Goal: Transaction & Acquisition: Purchase product/service

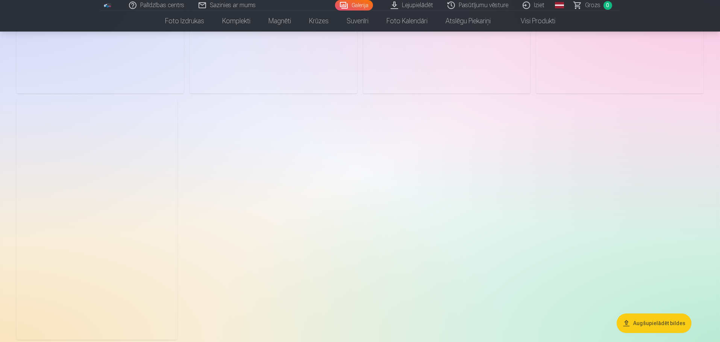
scroll to position [1391, 0]
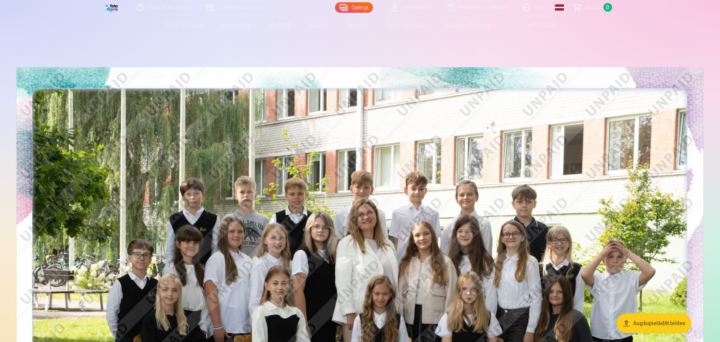
scroll to position [0, 0]
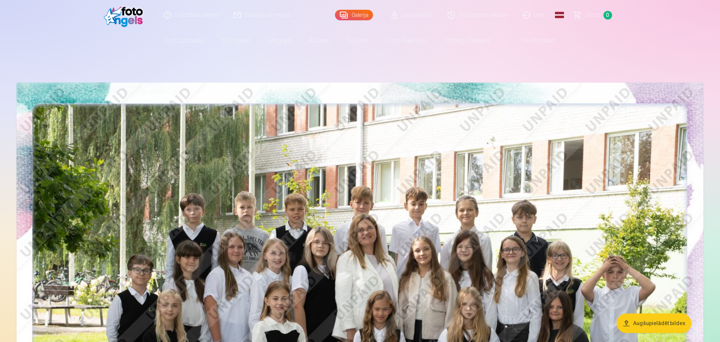
click at [478, 15] on link "Pasūtījumu vēsture" at bounding box center [478, 15] width 75 height 30
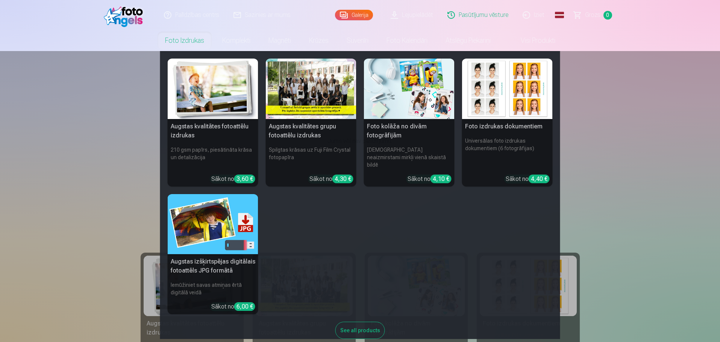
click at [182, 42] on link "Foto izdrukas" at bounding box center [184, 40] width 57 height 21
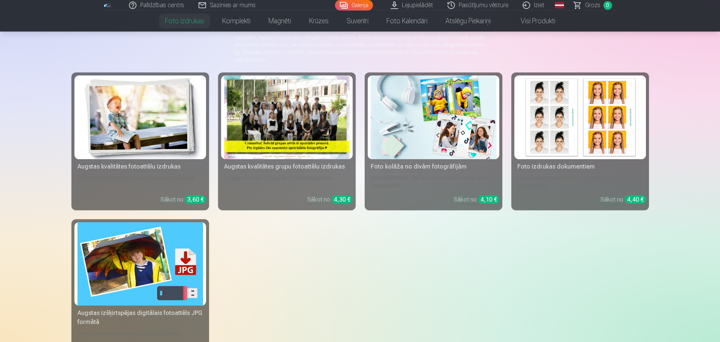
scroll to position [113, 0]
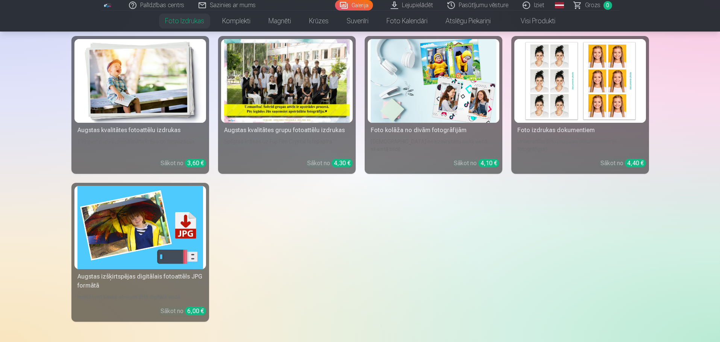
click at [294, 100] on div at bounding box center [287, 81] width 126 height 84
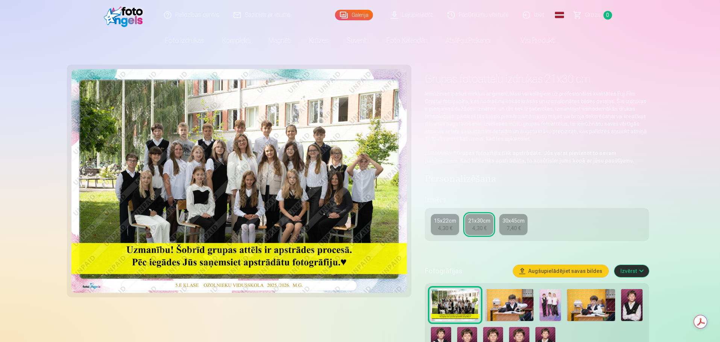
click at [444, 225] on div "4,30 €" at bounding box center [445, 229] width 14 height 8
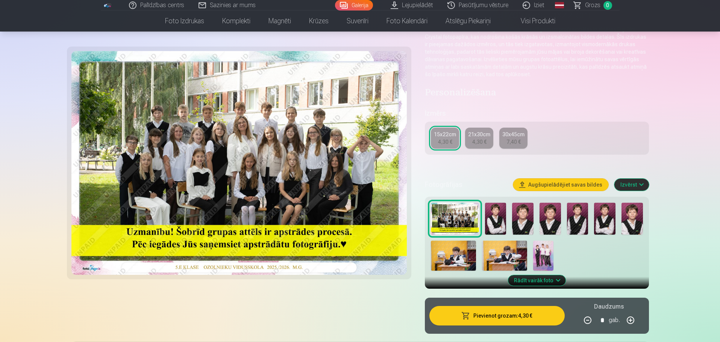
scroll to position [75, 0]
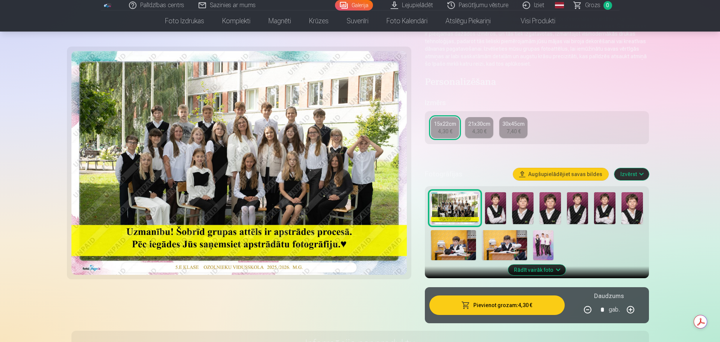
click at [495, 213] on img at bounding box center [495, 208] width 21 height 32
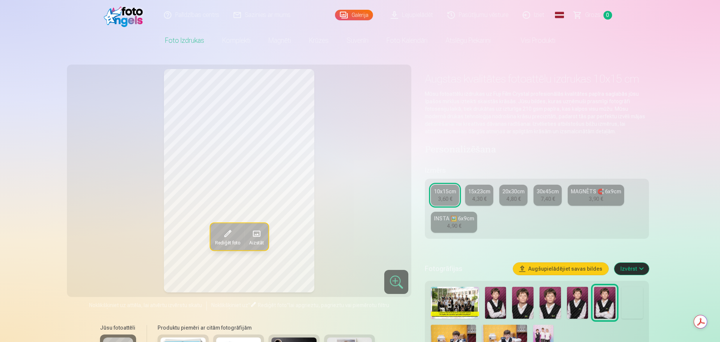
click at [223, 235] on span at bounding box center [227, 234] width 12 height 12
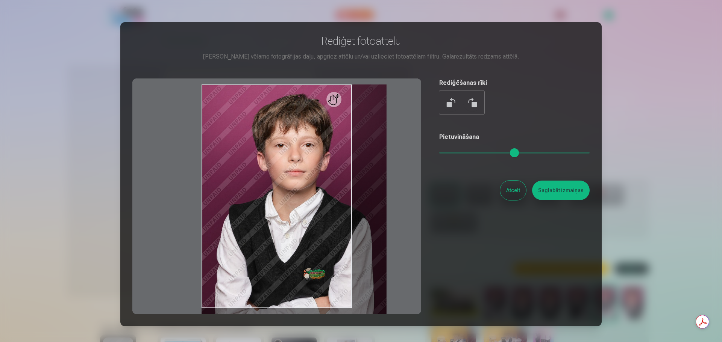
drag, startPoint x: 444, startPoint y: 152, endPoint x: 507, endPoint y: 158, distance: 63.0
click at [507, 154] on input "range" at bounding box center [514, 153] width 150 height 2
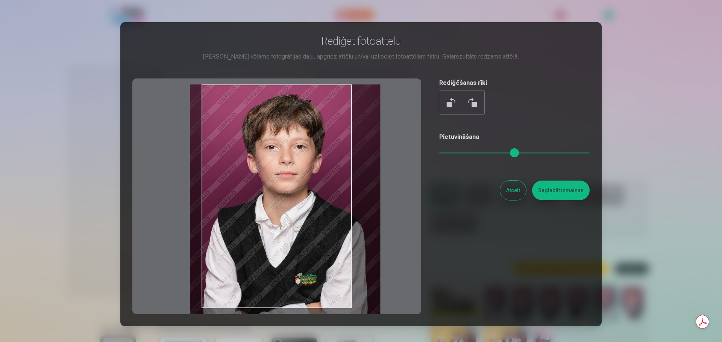
drag, startPoint x: 308, startPoint y: 219, endPoint x: 297, endPoint y: 223, distance: 12.1
click at [297, 223] on div at bounding box center [276, 197] width 289 height 236
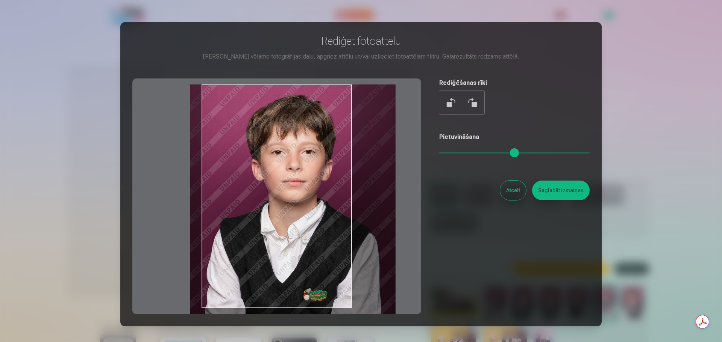
drag, startPoint x: 506, startPoint y: 150, endPoint x: 536, endPoint y: 149, distance: 30.1
click at [536, 152] on input "range" at bounding box center [514, 153] width 150 height 2
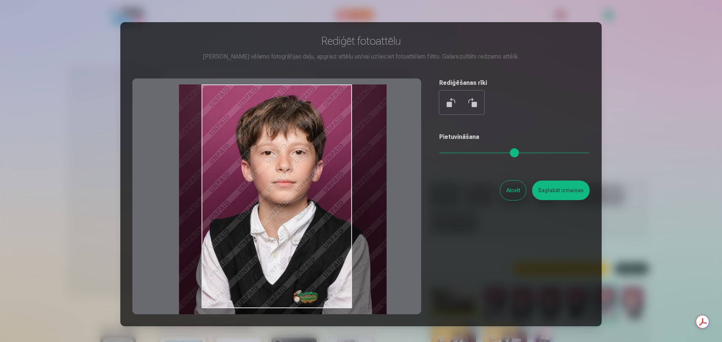
drag, startPoint x: 305, startPoint y: 227, endPoint x: 294, endPoint y: 234, distance: 12.8
click at [294, 234] on div at bounding box center [276, 197] width 289 height 236
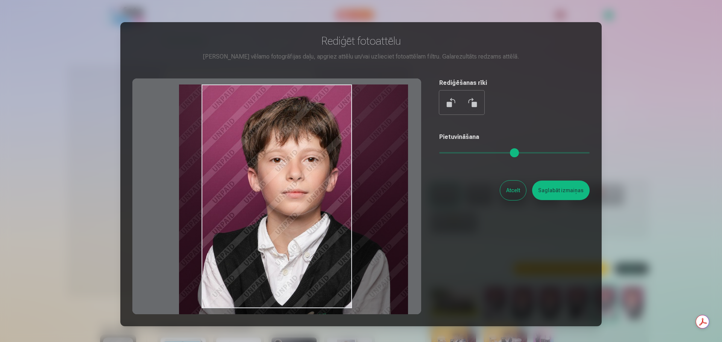
drag, startPoint x: 538, startPoint y: 151, endPoint x: 571, endPoint y: 150, distance: 33.1
click at [571, 152] on input "range" at bounding box center [514, 153] width 150 height 2
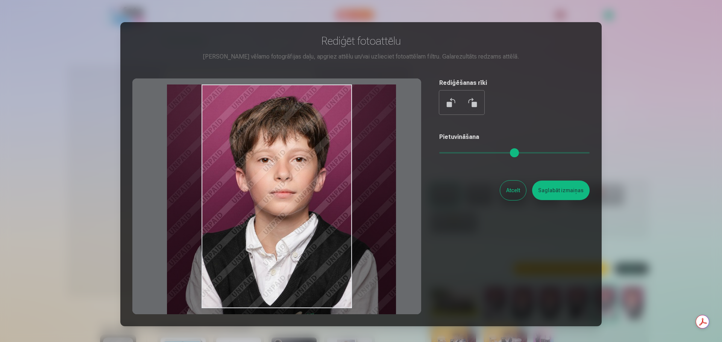
drag, startPoint x: 301, startPoint y: 231, endPoint x: 289, endPoint y: 234, distance: 12.4
click at [289, 234] on div at bounding box center [276, 197] width 289 height 236
click at [470, 106] on button at bounding box center [472, 103] width 18 height 18
type input "*"
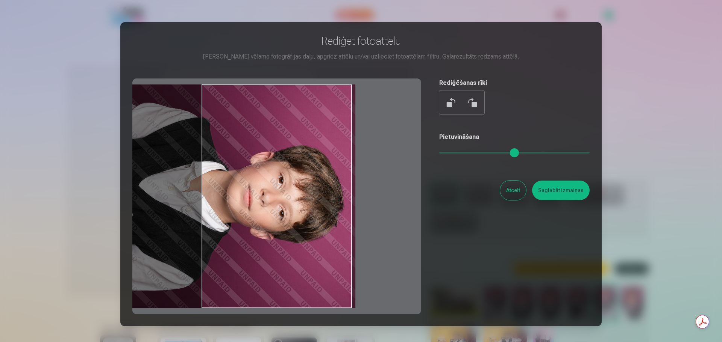
drag, startPoint x: 304, startPoint y: 234, endPoint x: 214, endPoint y: 255, distance: 92.0
click at [214, 255] on div at bounding box center [276, 197] width 289 height 236
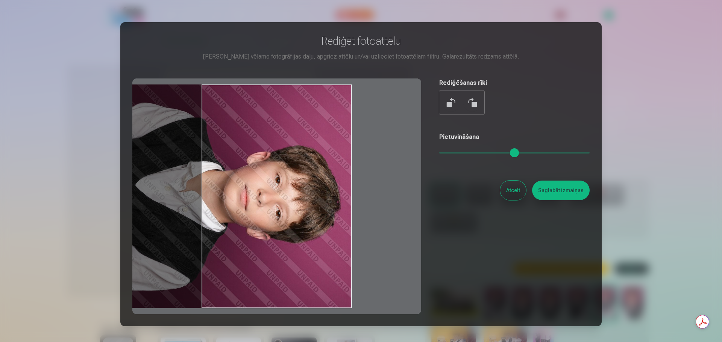
drag, startPoint x: 268, startPoint y: 246, endPoint x: 260, endPoint y: 247, distance: 7.6
click at [260, 247] on div at bounding box center [276, 197] width 289 height 236
click at [517, 186] on button "Atcelt" at bounding box center [513, 191] width 26 height 20
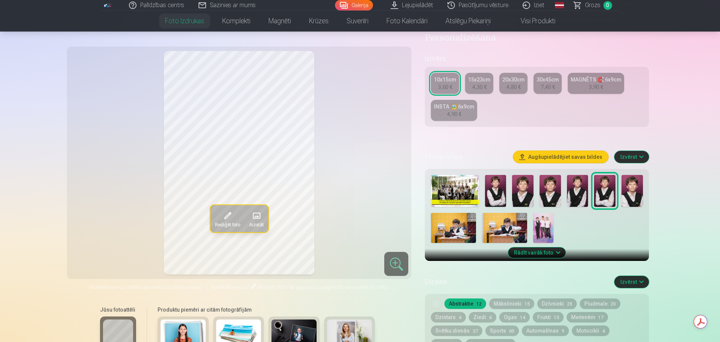
scroll to position [113, 0]
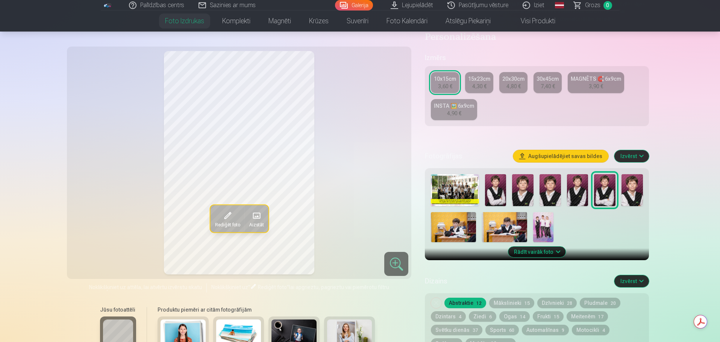
click at [548, 195] on img at bounding box center [549, 190] width 21 height 32
click at [523, 197] on img at bounding box center [522, 190] width 21 height 32
click at [496, 194] on img at bounding box center [495, 190] width 21 height 32
click at [508, 304] on button "Mākslinieki 15" at bounding box center [511, 303] width 45 height 11
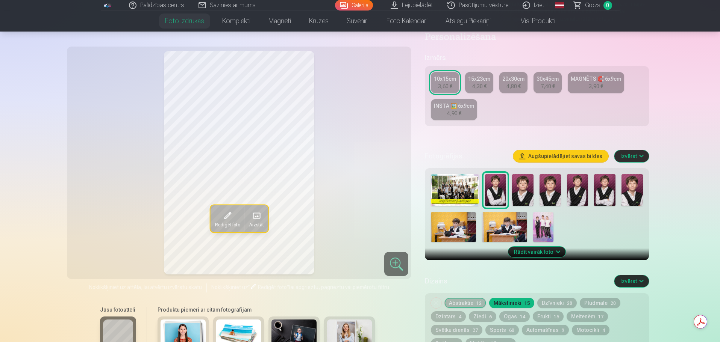
click at [550, 301] on button "Dzīvnieki 28" at bounding box center [556, 303] width 39 height 11
click at [545, 223] on img at bounding box center [543, 227] width 20 height 30
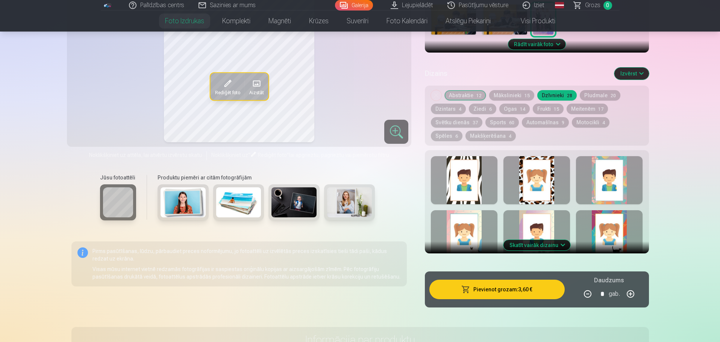
scroll to position [301, 0]
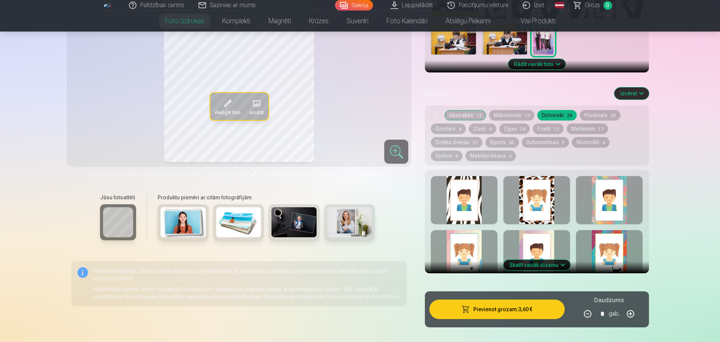
click at [455, 143] on button "Svētku dienās 37" at bounding box center [457, 142] width 52 height 11
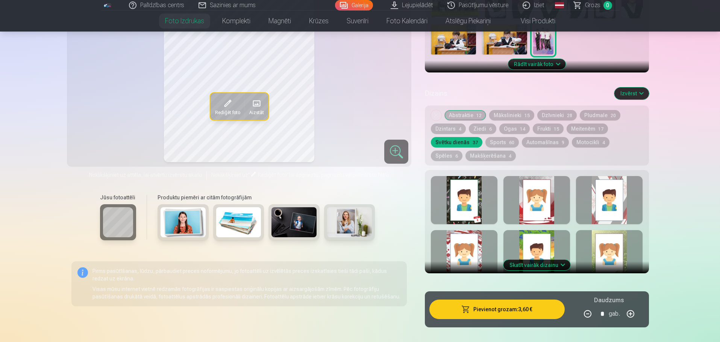
click at [498, 142] on button "Sports 60" at bounding box center [501, 142] width 33 height 11
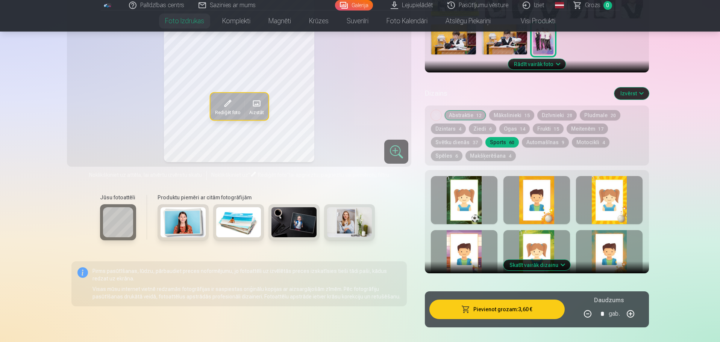
click at [539, 141] on button "Automašīnas 9" at bounding box center [545, 142] width 47 height 11
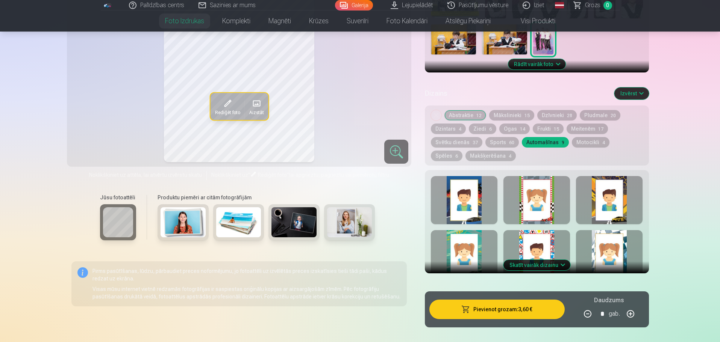
click at [594, 142] on button "Motocikli 4" at bounding box center [591, 142] width 38 height 11
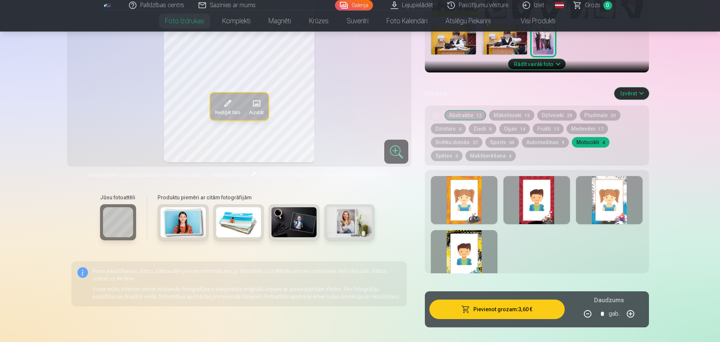
click at [495, 116] on button "Mākslinieki 15" at bounding box center [511, 115] width 45 height 11
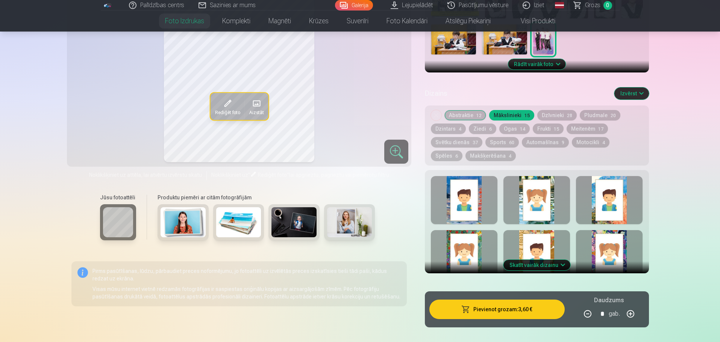
click at [591, 114] on button "Pludmale 20" at bounding box center [600, 115] width 41 height 11
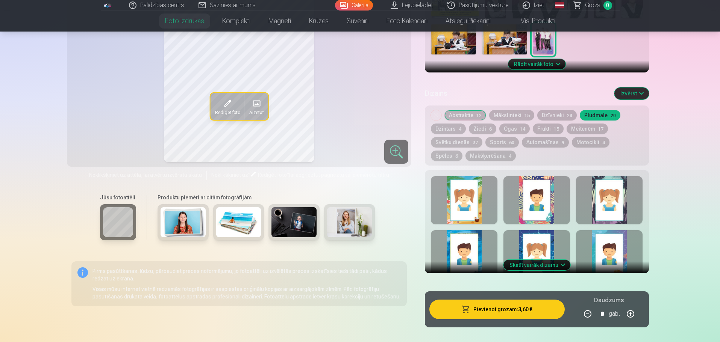
click at [584, 130] on button "Meitenēm 17" at bounding box center [587, 129] width 41 height 11
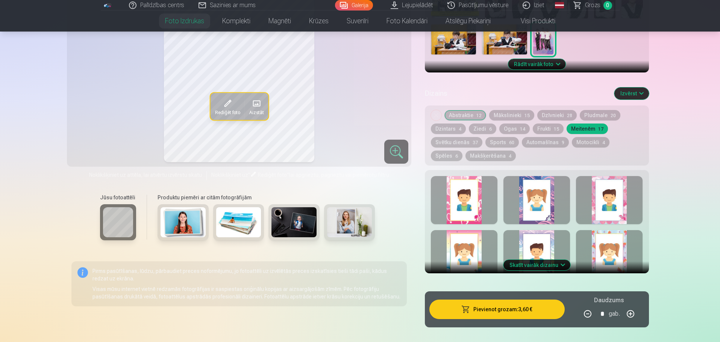
click at [545, 130] on button "Frukti 15" at bounding box center [548, 129] width 31 height 11
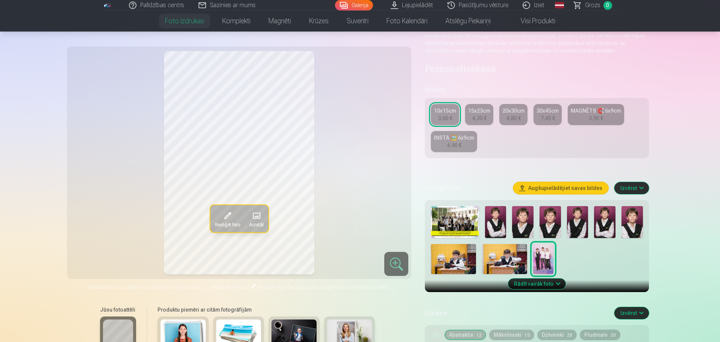
scroll to position [75, 0]
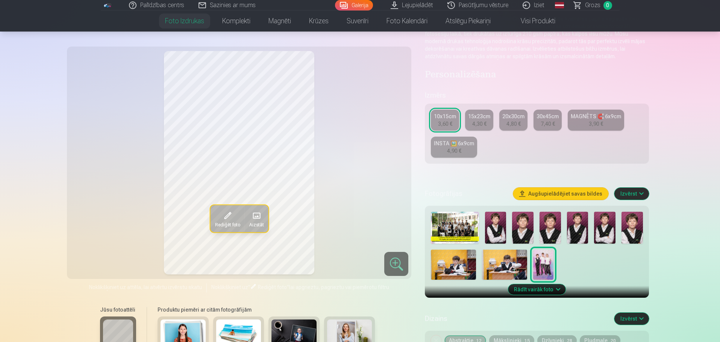
click at [600, 120] on div "MAGNĒTS 🧲 6x9cm" at bounding box center [596, 117] width 50 height 8
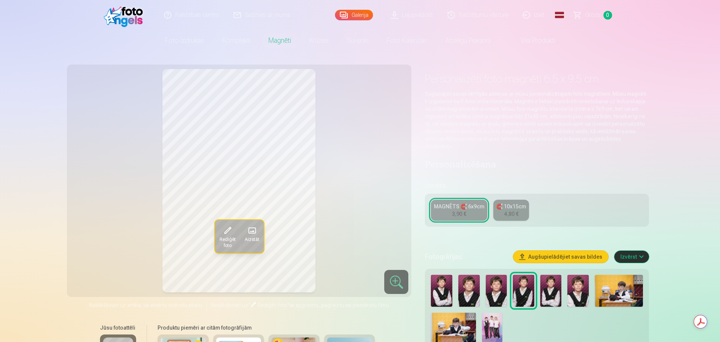
click at [573, 287] on img at bounding box center [577, 291] width 21 height 32
click at [223, 231] on span at bounding box center [227, 231] width 12 height 12
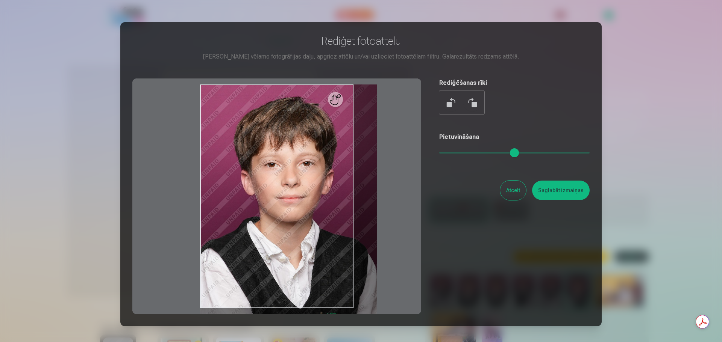
drag, startPoint x: 441, startPoint y: 152, endPoint x: 467, endPoint y: 152, distance: 25.9
click at [467, 152] on input "range" at bounding box center [514, 153] width 150 height 2
click at [392, 205] on div at bounding box center [276, 197] width 289 height 236
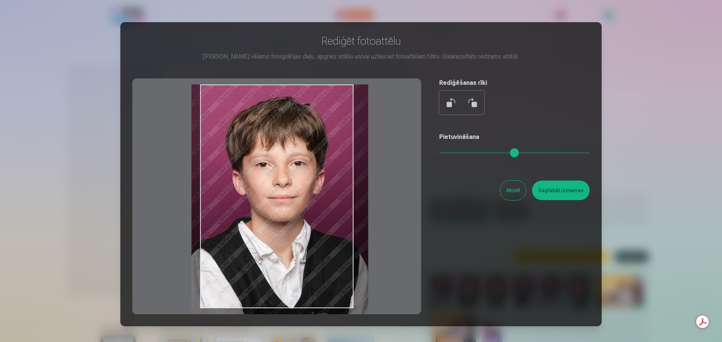
drag, startPoint x: 319, startPoint y: 210, endPoint x: 311, endPoint y: 211, distance: 8.7
click at [311, 211] on div at bounding box center [276, 197] width 289 height 236
type input "****"
click at [557, 193] on button "Saglabāt izmaiņas" at bounding box center [561, 191] width 58 height 20
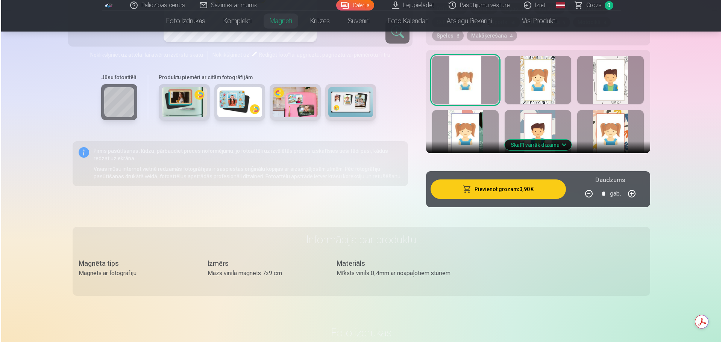
scroll to position [414, 0]
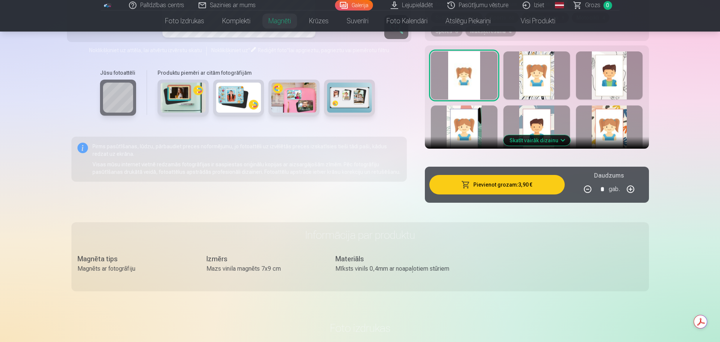
click at [500, 176] on button "Pievienot grozam : 3,90 €" at bounding box center [496, 185] width 135 height 20
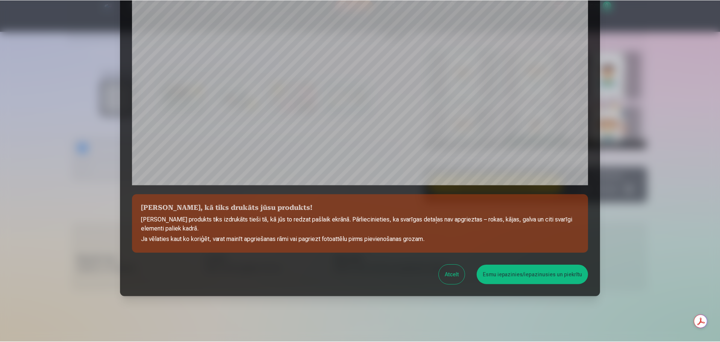
scroll to position [199, 0]
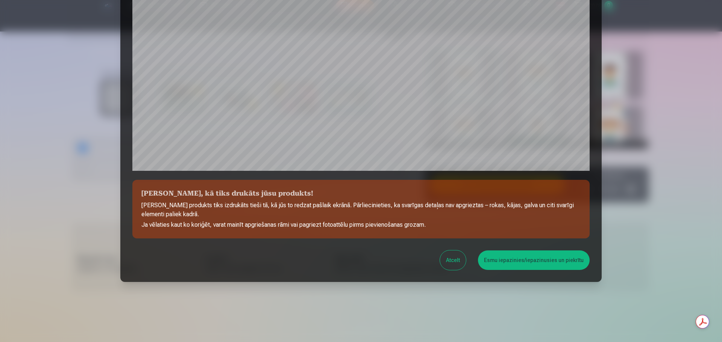
click at [560, 261] on button "Esmu iepazinies/iepazinusies un piekrītu" at bounding box center [534, 261] width 112 height 20
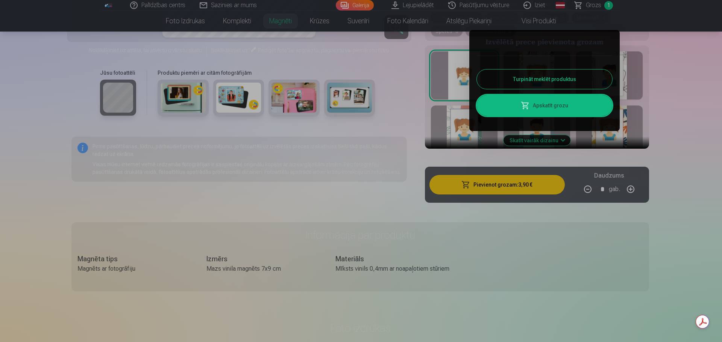
click at [537, 80] on button "Turpināt meklēt produktus" at bounding box center [544, 80] width 135 height 20
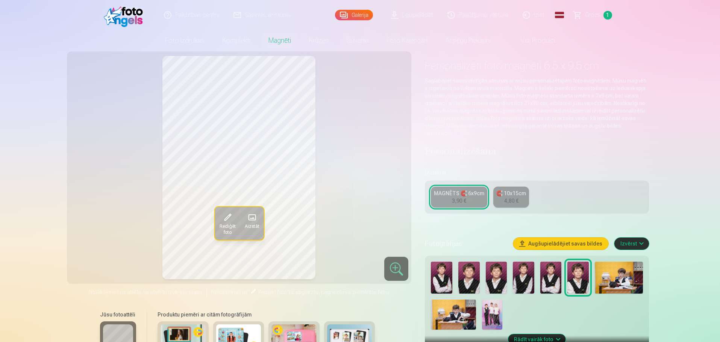
scroll to position [0, 0]
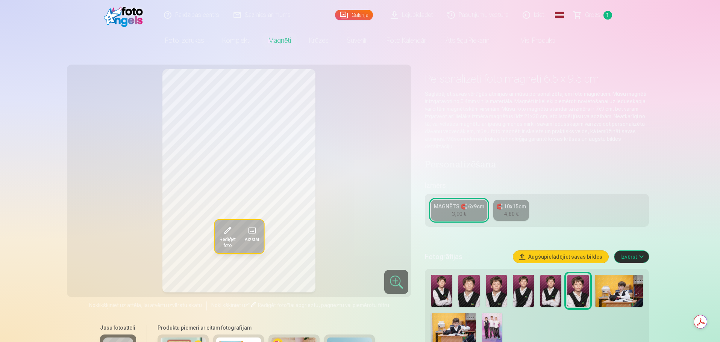
click at [530, 41] on link "Visi produkti" at bounding box center [532, 40] width 65 height 21
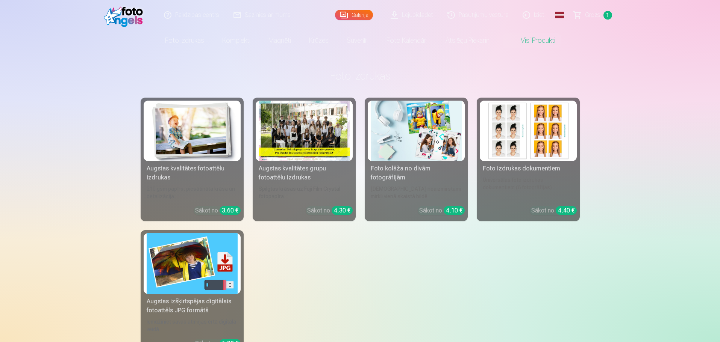
click at [193, 149] on img at bounding box center [192, 131] width 91 height 61
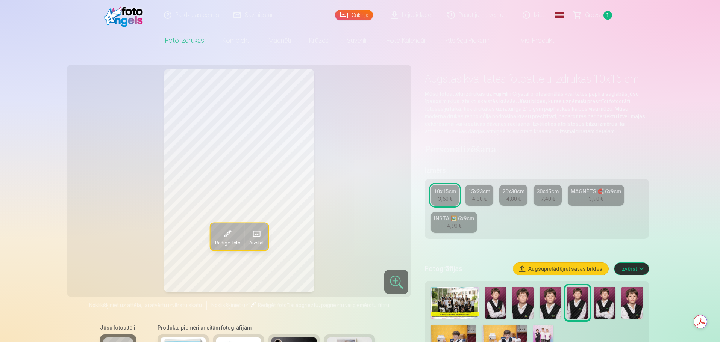
click at [455, 223] on div "4,90 €" at bounding box center [454, 227] width 14 height 8
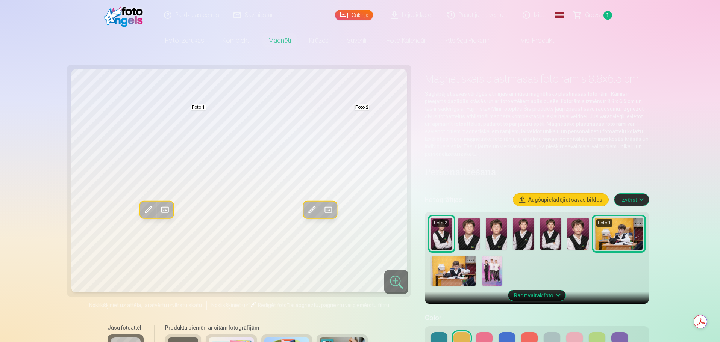
click at [447, 280] on img at bounding box center [453, 271] width 45 height 30
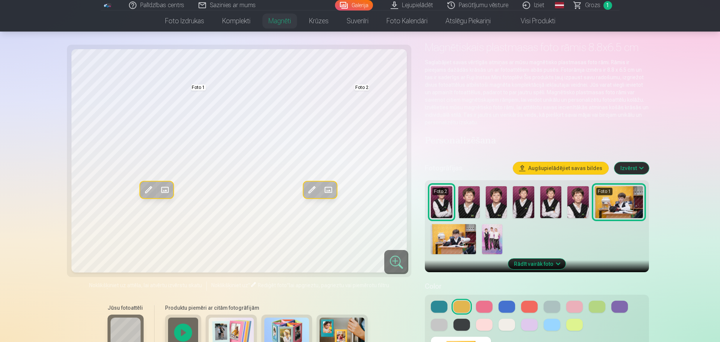
scroll to position [113, 0]
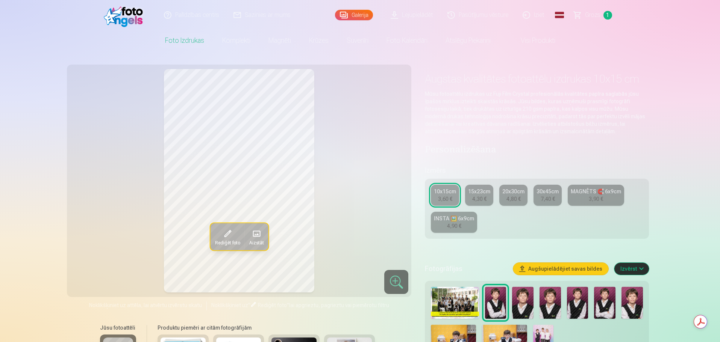
click at [444, 195] on div "3,60 €" at bounding box center [445, 199] width 14 height 8
